Goal: Check status: Check status

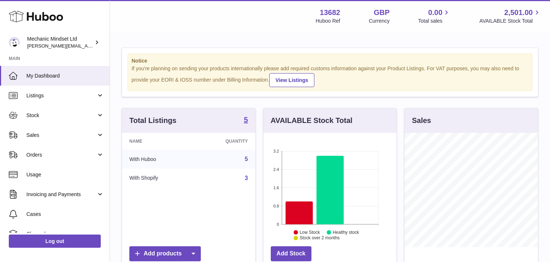
scroll to position [114, 133]
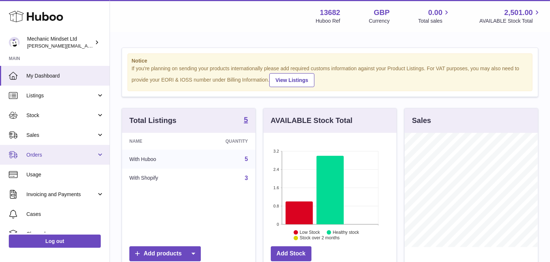
click at [38, 150] on link "Orders" at bounding box center [55, 155] width 110 height 20
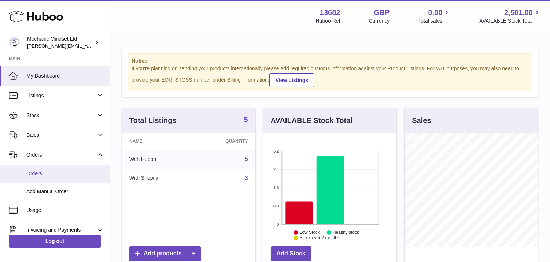
click at [40, 174] on span "Orders" at bounding box center [65, 173] width 78 height 7
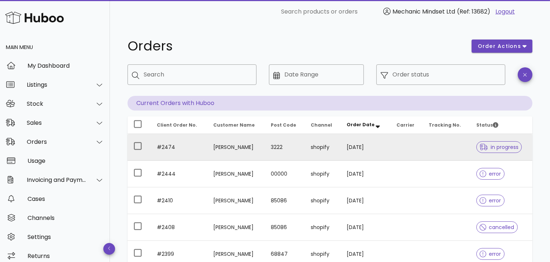
click at [430, 150] on td at bounding box center [447, 147] width 48 height 27
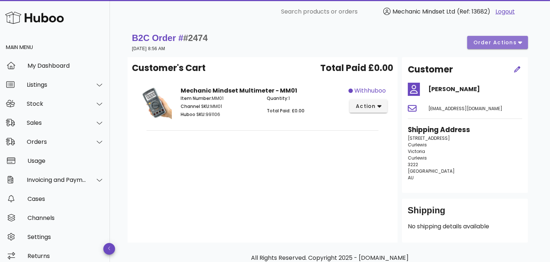
click at [492, 48] on button "order actions" at bounding box center [497, 42] width 61 height 13
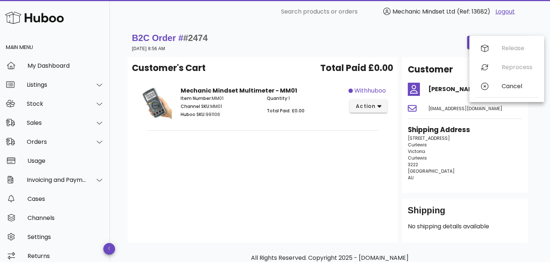
click at [330, 213] on div "Customer's Cart Total Paid £0.00 Mechanic Mindset Multimeter - MM01 Item Number…" at bounding box center [263, 150] width 270 height 186
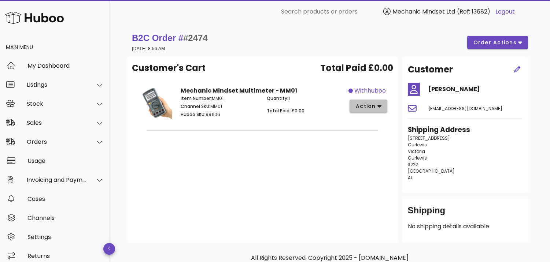
click at [369, 109] on span "action" at bounding box center [366, 107] width 21 height 8
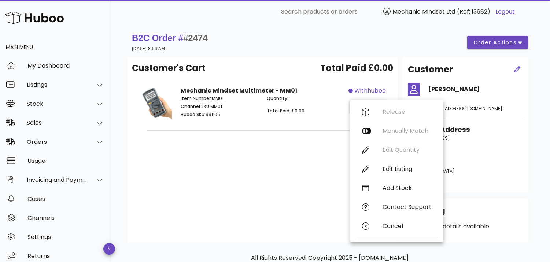
click at [279, 188] on div "Customer's Cart Total Paid £0.00 Mechanic Mindset Multimeter - MM01 Item Number…" at bounding box center [263, 150] width 270 height 186
